Goal: Task Accomplishment & Management: Manage account settings

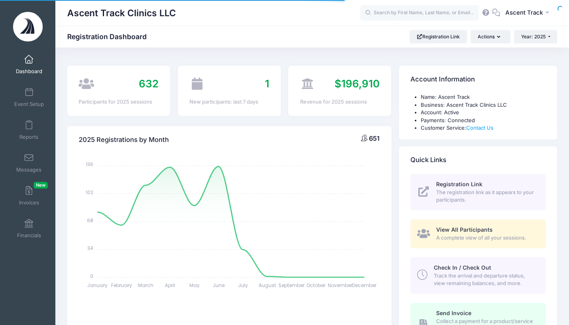
select select
click at [29, 92] on span at bounding box center [29, 92] width 0 height 9
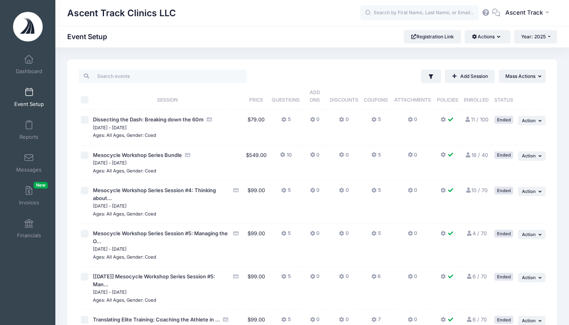
click at [341, 155] on icon at bounding box center [342, 155] width 6 height 0
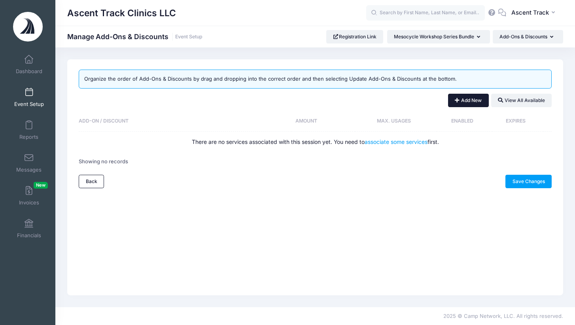
click at [471, 98] on button "Add New" at bounding box center [468, 100] width 41 height 13
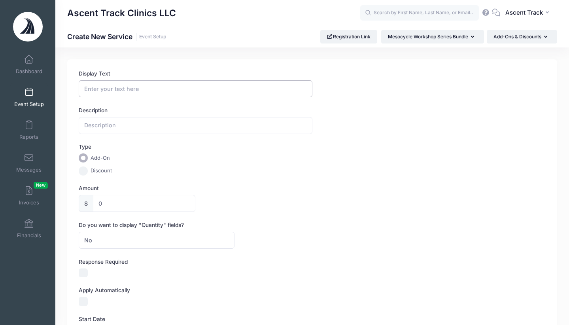
click at [125, 90] on input "Display Text" at bounding box center [195, 88] width 233 height 17
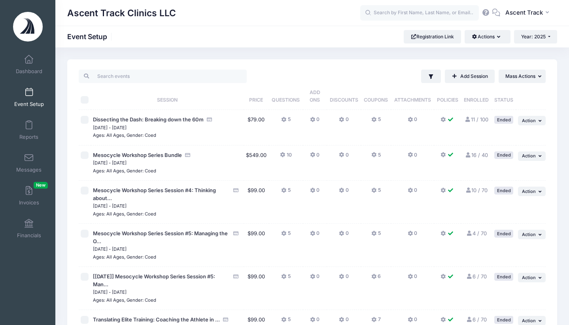
click at [374, 155] on icon at bounding box center [374, 155] width 6 height 0
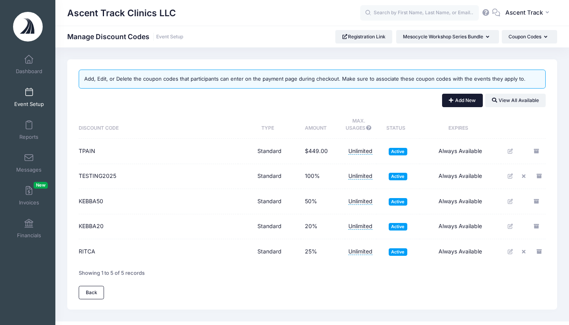
click at [475, 102] on button "Add New" at bounding box center [462, 100] width 41 height 13
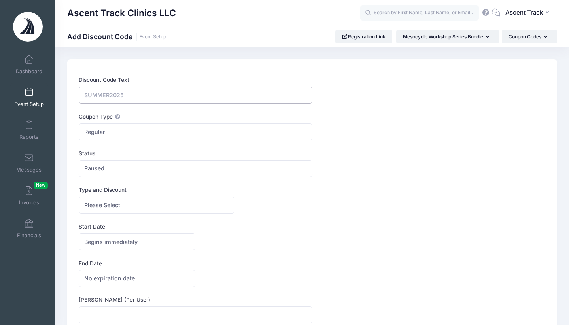
click at [179, 98] on input "Discount Code Text" at bounding box center [195, 95] width 233 height 17
type input "MESOALUM"
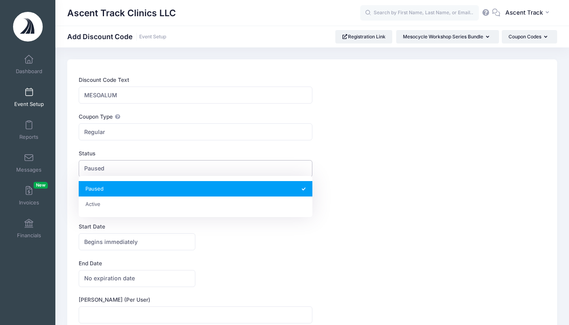
click at [119, 170] on span "Paused" at bounding box center [195, 168] width 233 height 17
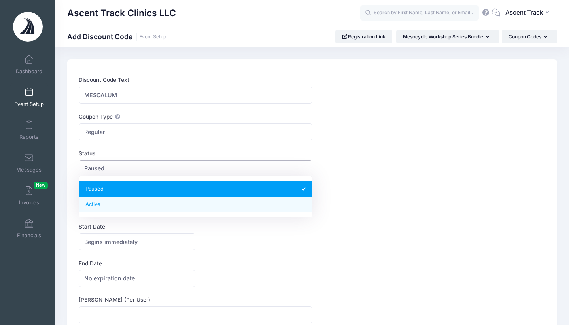
select select "1"
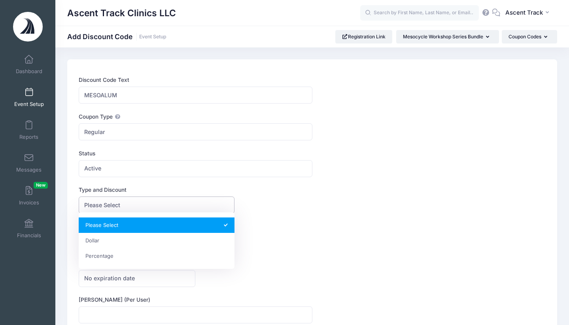
click at [106, 206] on span "Please Select" at bounding box center [102, 205] width 36 height 8
select select "1"
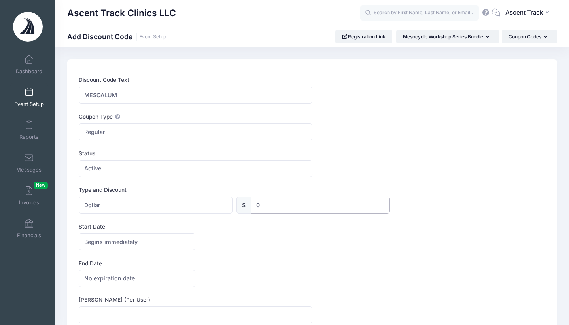
click at [287, 205] on input "0" at bounding box center [320, 204] width 139 height 17
drag, startPoint x: 275, startPoint y: 205, endPoint x: 225, endPoint y: 204, distance: 49.8
click at [228, 204] on div "Please Select Dollar Percentage Dollar $ 0 0 %" at bounding box center [234, 204] width 311 height 17
type input "4"
click at [190, 220] on form "Discount Code Text MESOALUM Coupon Type Regular Conditional Regular These coupo…" at bounding box center [312, 221] width 467 height 290
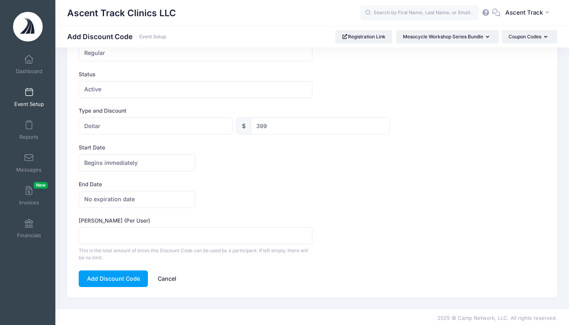
scroll to position [77, 0]
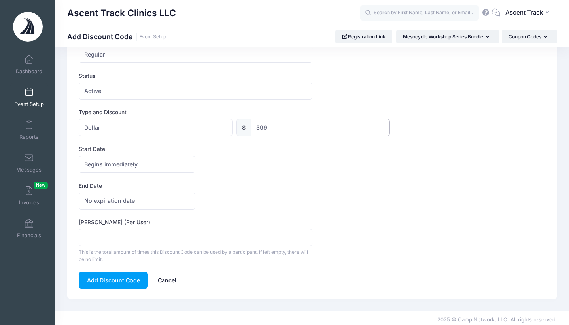
click at [276, 127] on input "399" at bounding box center [320, 127] width 139 height 17
drag, startPoint x: 263, startPoint y: 124, endPoint x: 237, endPoint y: 125, distance: 25.3
click at [237, 125] on div "$ 399" at bounding box center [313, 127] width 154 height 17
type input "400"
click at [215, 159] on div "Begins immediately Begins on Begins immediately America/New York America/Los An…" at bounding box center [312, 164] width 467 height 17
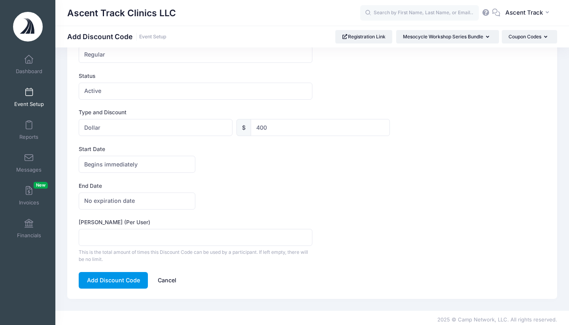
click at [112, 283] on button "Add Discount Code" at bounding box center [113, 280] width 69 height 17
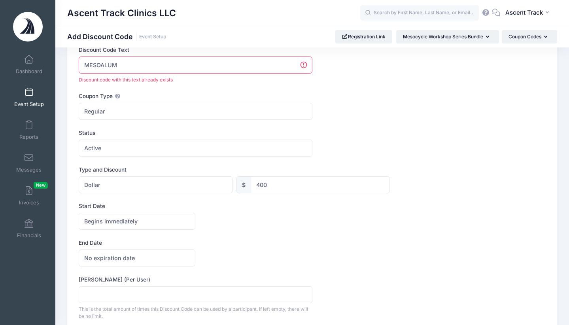
scroll to position [0, 0]
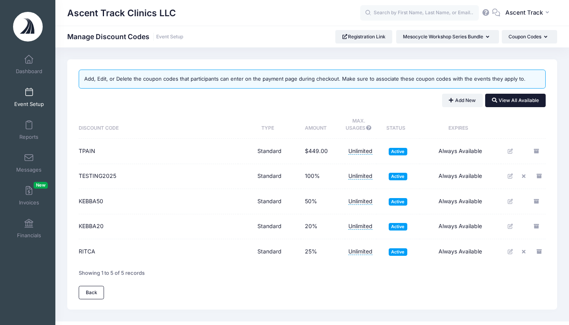
click at [532, 104] on button "View All Available" at bounding box center [515, 100] width 60 height 13
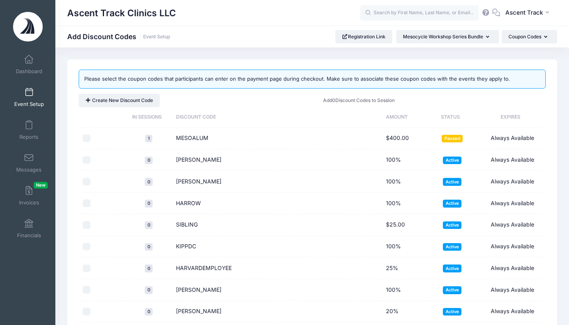
click at [530, 137] on td "Always Available" at bounding box center [510, 139] width 70 height 22
click at [245, 130] on td "MESOALUM" at bounding box center [277, 139] width 210 height 22
click at [185, 133] on td "MESOALUM" at bounding box center [277, 139] width 210 height 22
click at [82, 137] on td at bounding box center [102, 139] width 47 height 22
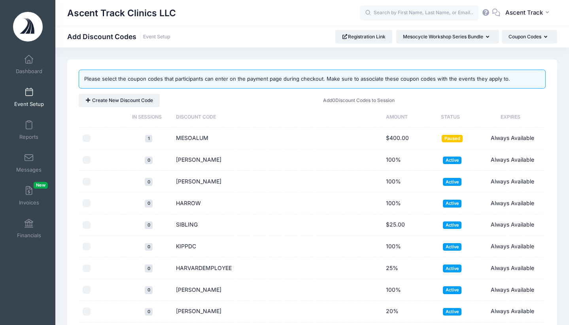
click at [84, 138] on input "checkbox" at bounding box center [87, 138] width 8 height 8
checkbox input "true"
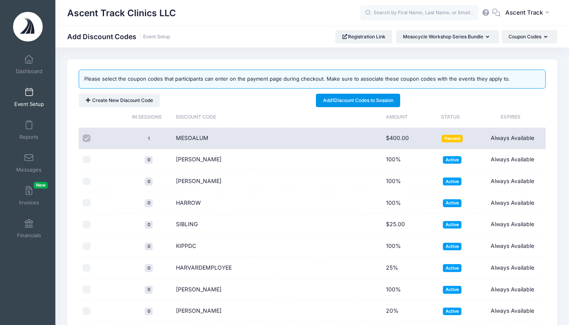
click at [332, 102] on link "Add 1 Discount Codes to Session" at bounding box center [358, 100] width 84 height 13
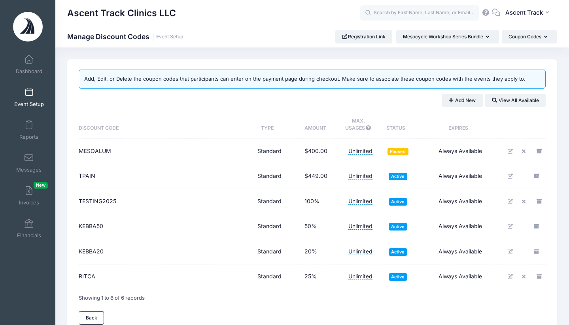
click at [404, 153] on span "Paused" at bounding box center [397, 152] width 21 height 8
click at [512, 151] on icon at bounding box center [510, 151] width 6 height 5
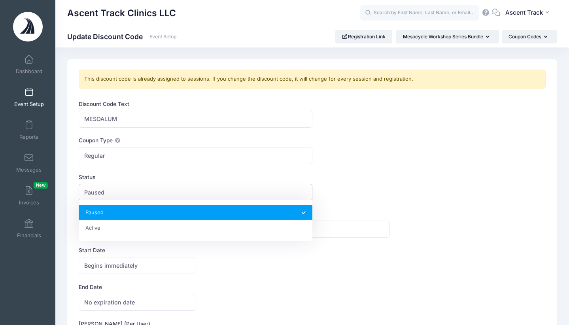
click at [94, 193] on span "Paused" at bounding box center [94, 192] width 20 height 8
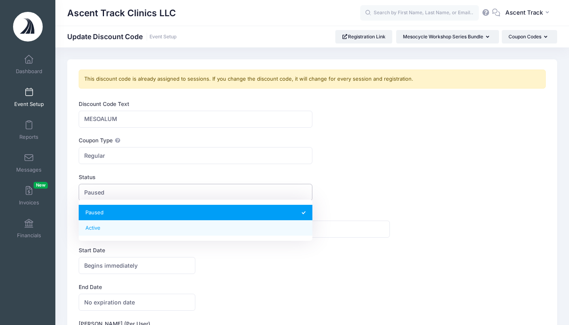
select select "1"
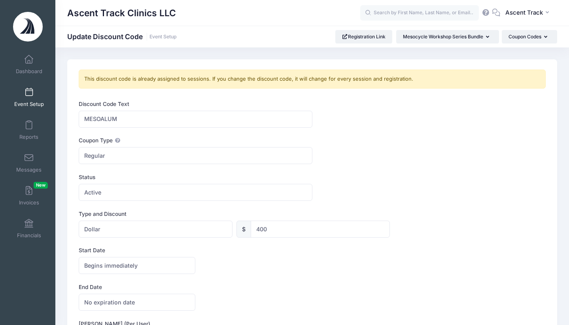
click at [131, 176] on label "Status" at bounding box center [195, 177] width 233 height 8
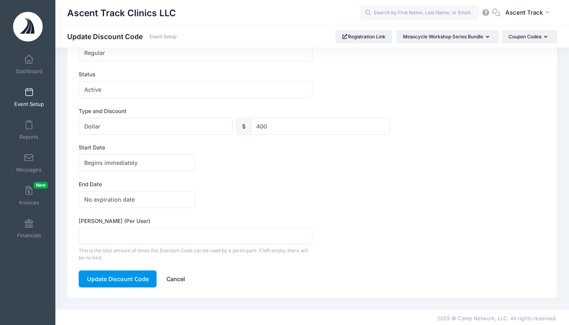
click at [88, 279] on button "Update Discount Code" at bounding box center [118, 278] width 78 height 17
